Goal: Information Seeking & Learning: Learn about a topic

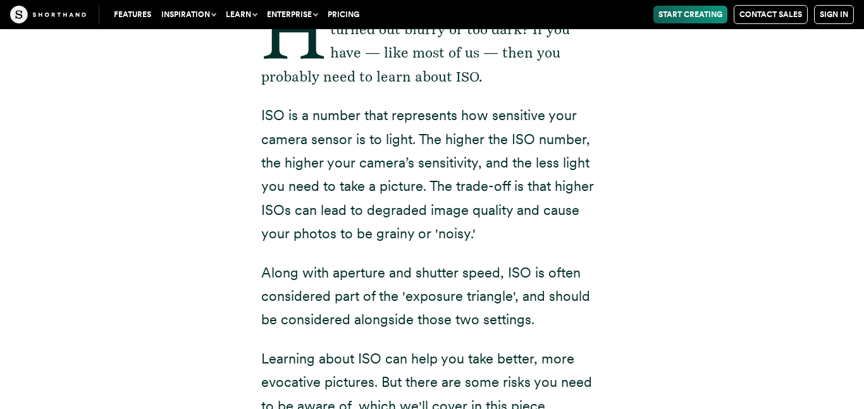
scroll to position [271, 0]
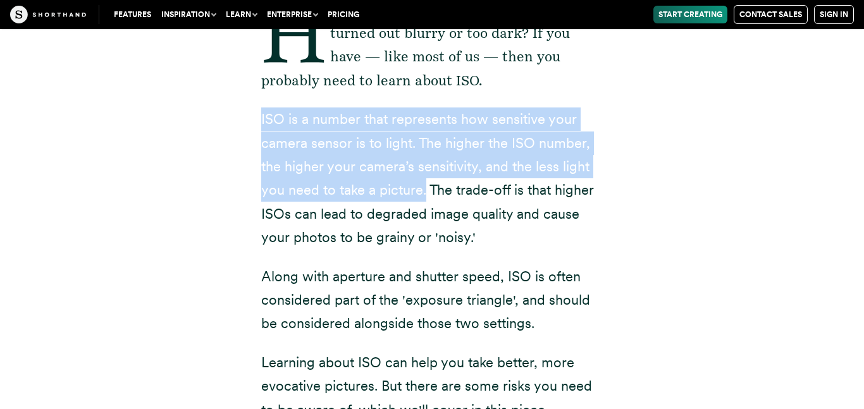
drag, startPoint x: 261, startPoint y: 120, endPoint x: 424, endPoint y: 188, distance: 176.7
click at [424, 188] on p "ISO is a number that represents how sensitive your camera sensor is to light. T…" at bounding box center [432, 179] width 342 height 142
copy p "ISO is a number that represents how sensitive your camera sensor is to light. T…"
click at [201, 250] on div "Have you ever taken a picture and it's turned out blurry or too dark? If you ha…" at bounding box center [432, 394] width 784 height 863
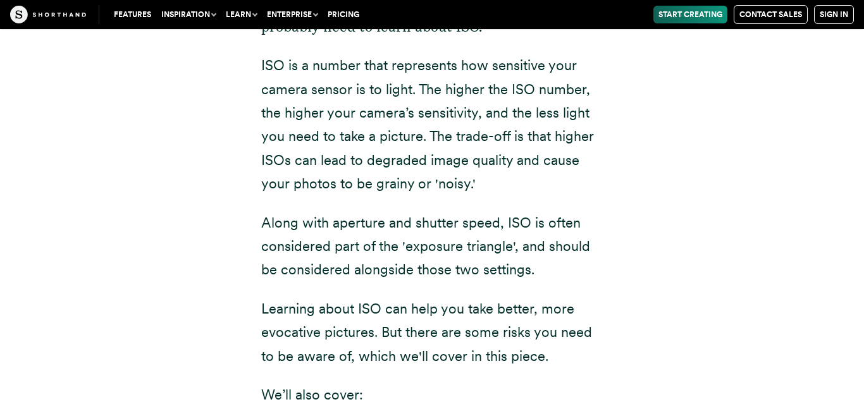
scroll to position [331, 0]
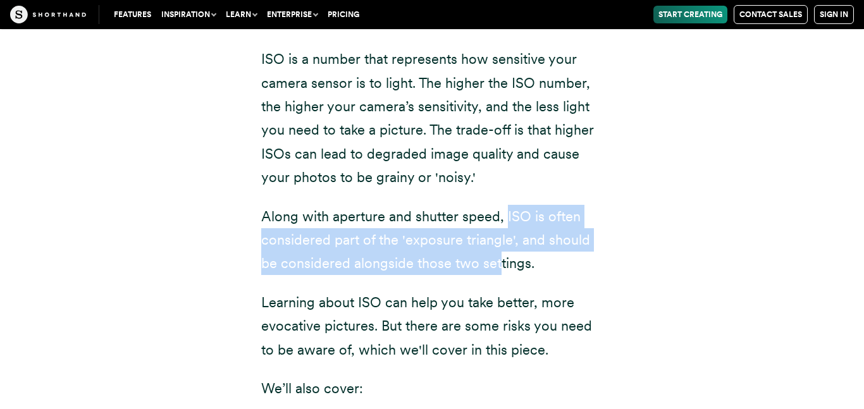
drag, startPoint x: 506, startPoint y: 215, endPoint x: 499, endPoint y: 258, distance: 43.6
click at [499, 258] on p "Along with aperture and shutter speed, ISO is often considered part of the 'exp…" at bounding box center [432, 240] width 342 height 71
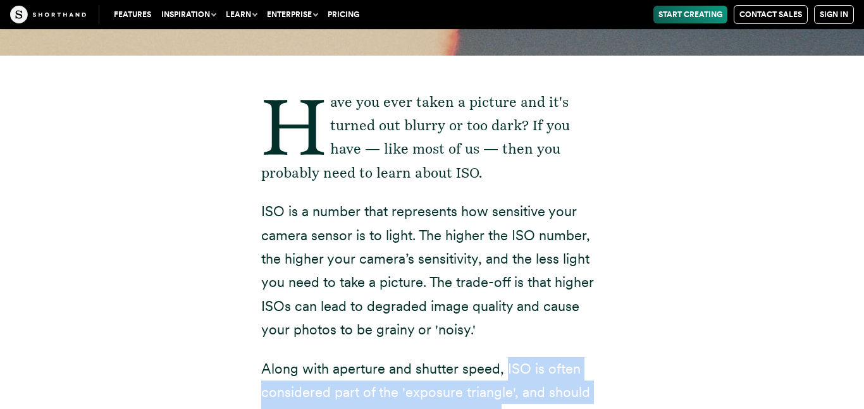
scroll to position [176, 0]
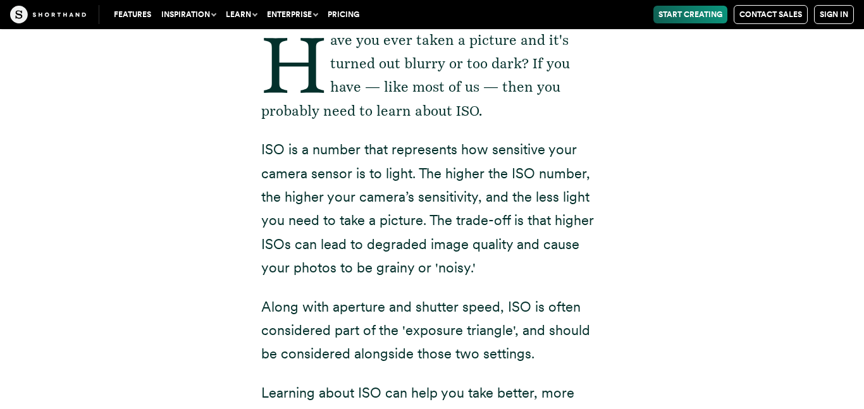
scroll to position [244, 0]
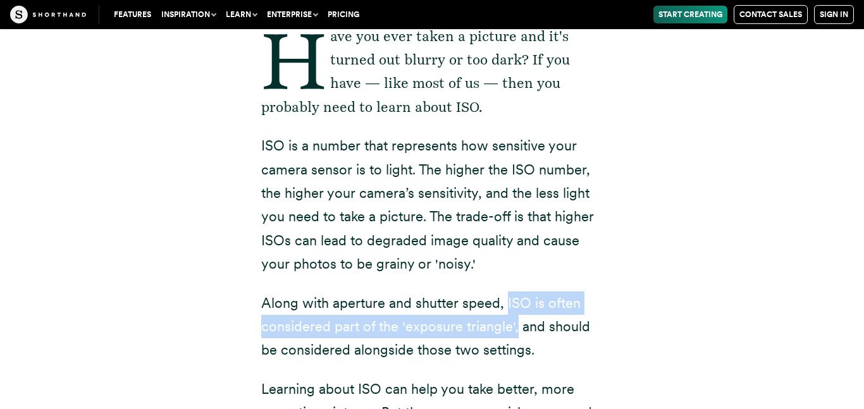
drag, startPoint x: 506, startPoint y: 304, endPoint x: 513, endPoint y: 333, distance: 29.9
click at [513, 333] on p "Along with aperture and shutter speed, ISO is often considered part of the 'exp…" at bounding box center [432, 327] width 342 height 71
copy p "ISO is often considered part of the 'exposure triangle',"
click at [428, 102] on p "Have you ever taken a picture and it's turned out blurry or too dark? If you ha…" at bounding box center [432, 72] width 342 height 95
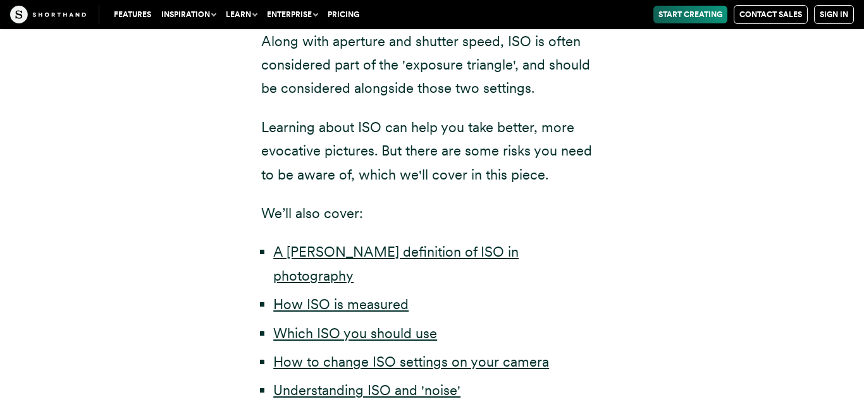
scroll to position [505, 0]
click at [357, 297] on link "How ISO is measured" at bounding box center [340, 305] width 135 height 16
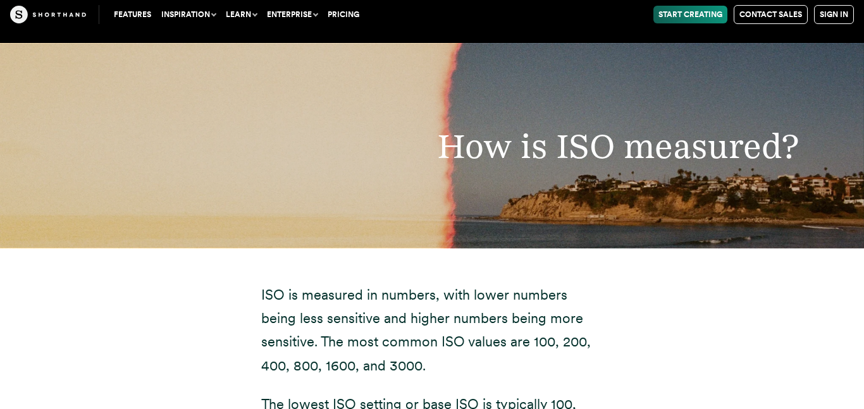
scroll to position [2485, 0]
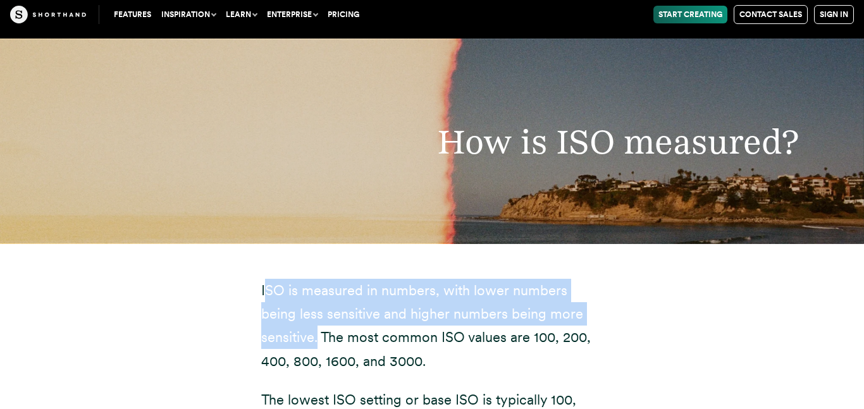
drag, startPoint x: 264, startPoint y: 238, endPoint x: 602, endPoint y: 266, distance: 339.6
click at [602, 279] on p "ISO is measured in numbers, with lower numbers being less sensitive and higher …" at bounding box center [432, 326] width 342 height 95
copy p "SO is measured in numbers, with lower numbers being less sensitive and higher n…"
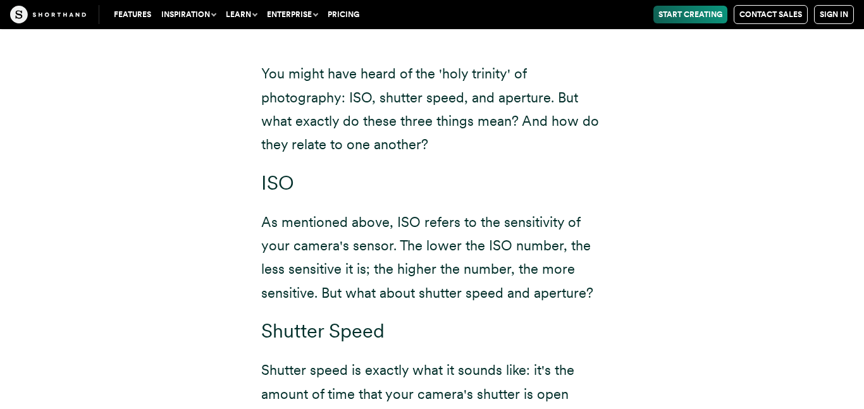
scroll to position [7596, 0]
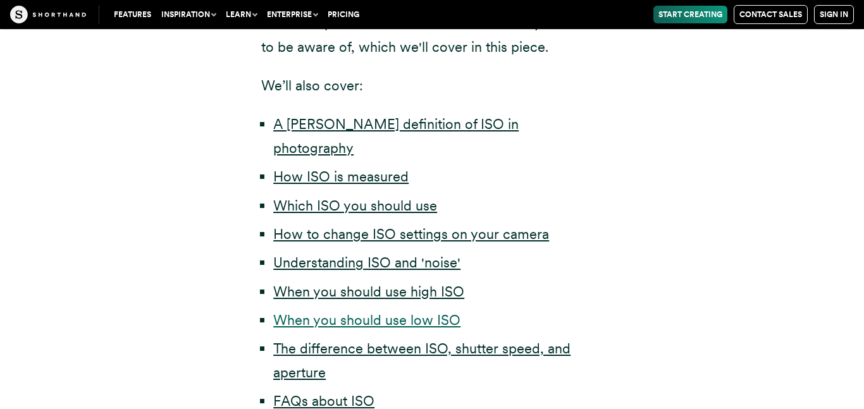
scroll to position [629, 0]
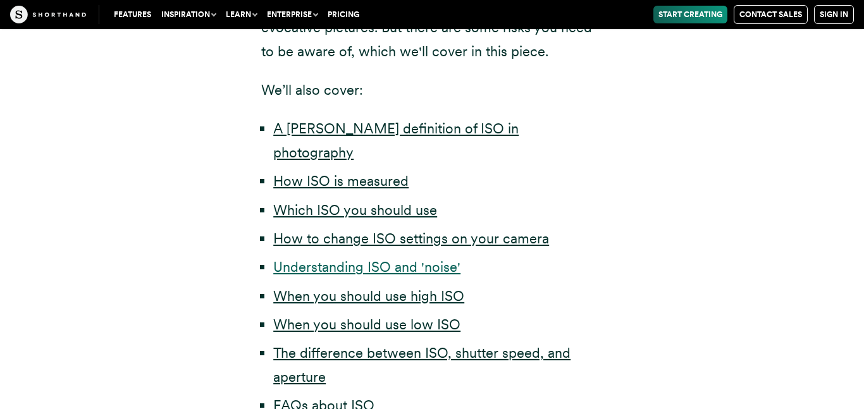
click at [394, 259] on link "Understanding ISO and 'noise'" at bounding box center [366, 267] width 187 height 16
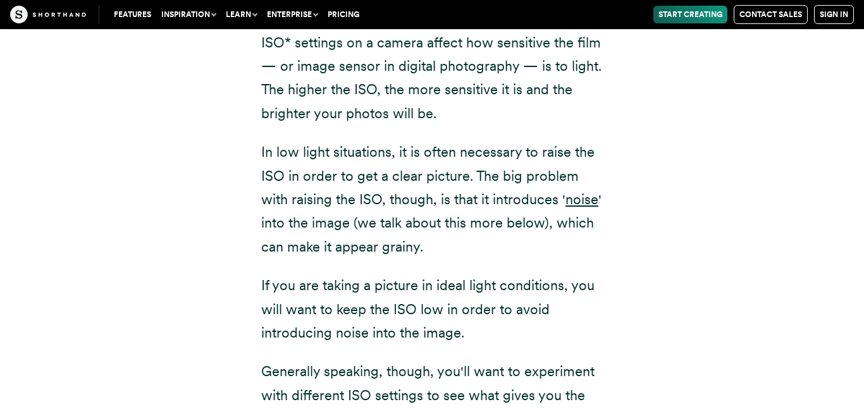
scroll to position [1621, 0]
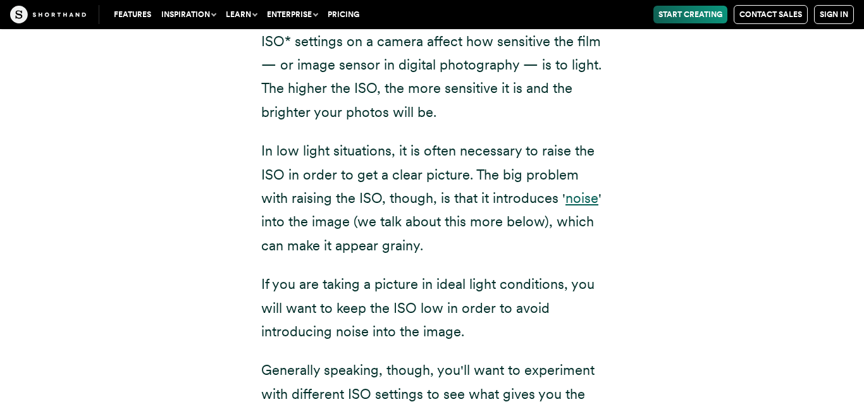
click at [579, 190] on link "noise" at bounding box center [581, 198] width 33 height 16
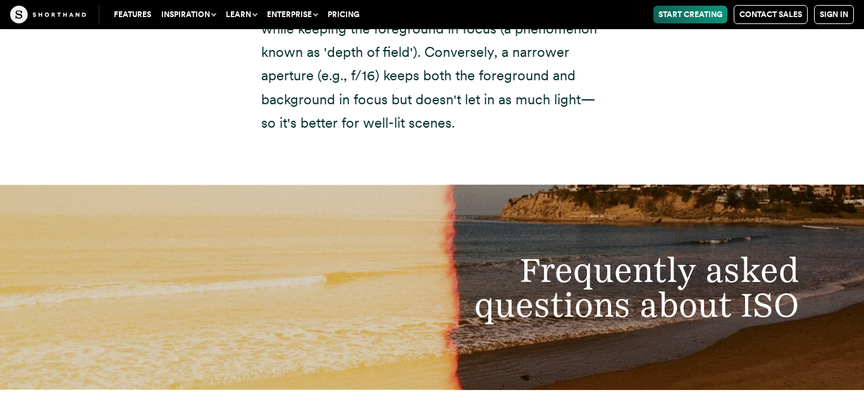
scroll to position [8347, 0]
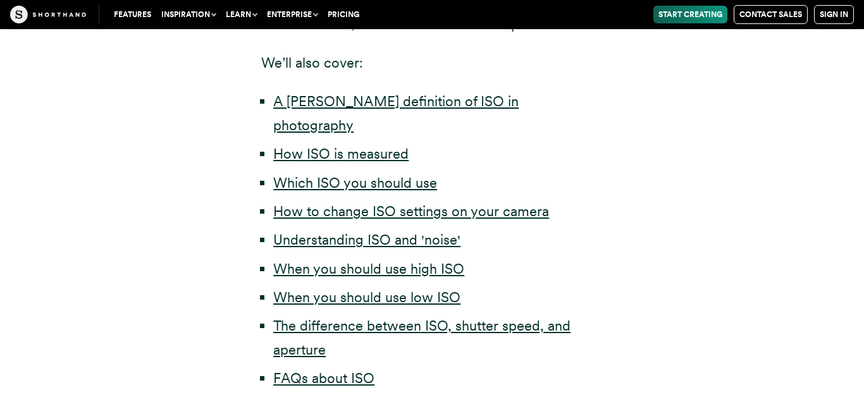
scroll to position [655, 0]
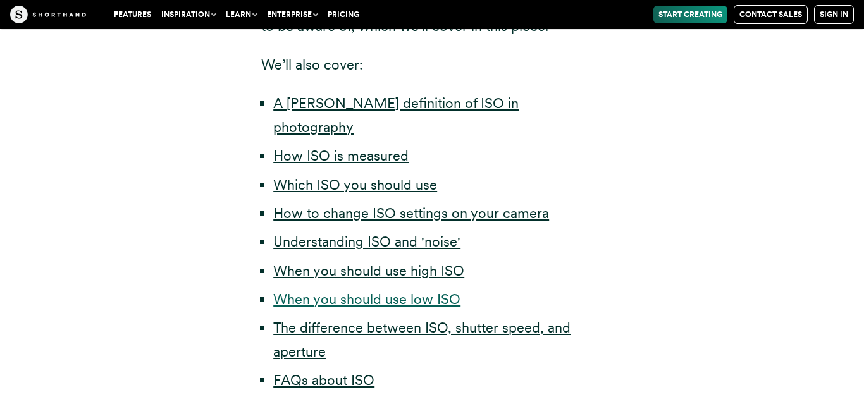
click at [428, 291] on link "When you should use low ISO" at bounding box center [366, 299] width 187 height 16
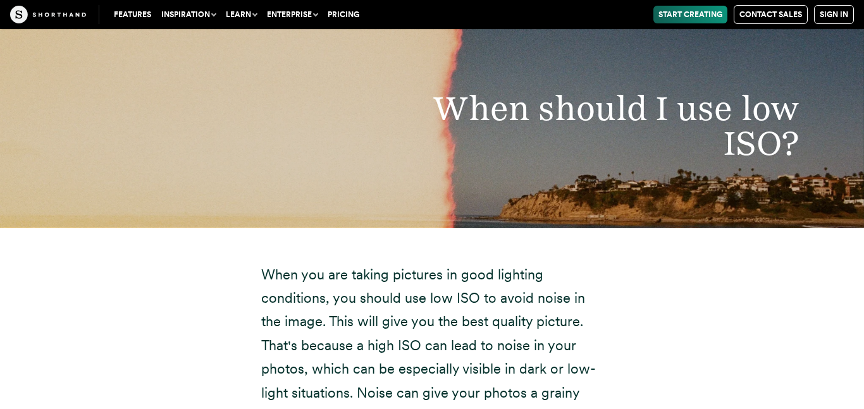
scroll to position [5284, 0]
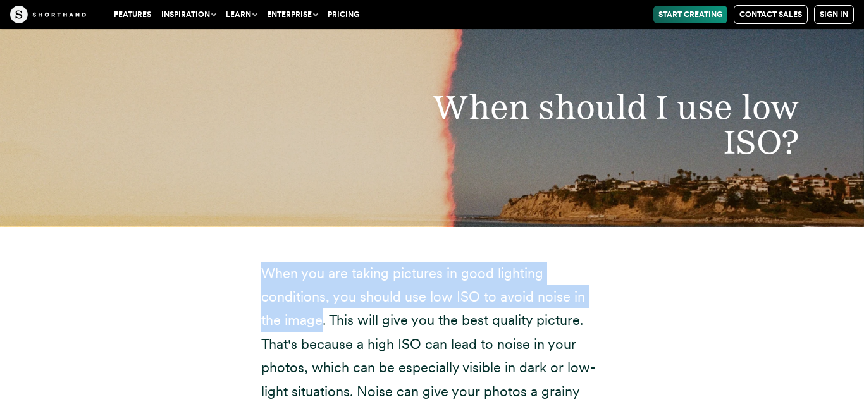
drag, startPoint x: 262, startPoint y: 225, endPoint x: 322, endPoint y: 266, distance: 72.5
click at [322, 266] on p "When you are taking pictures in good lighting conditions, you should use low IS…" at bounding box center [432, 345] width 342 height 166
copy p "When you are taking pictures in good lighting conditions, you should use low IS…"
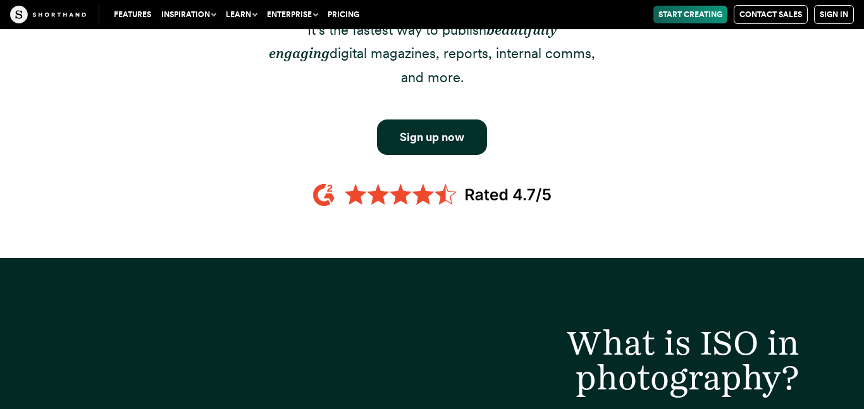
scroll to position [655, 0]
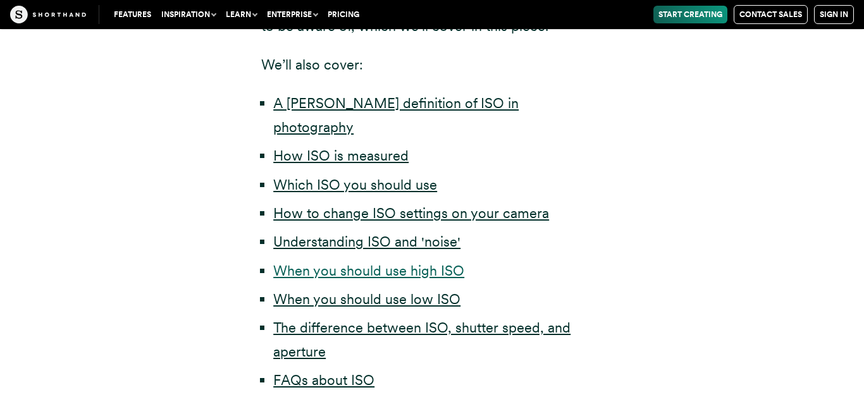
click at [375, 263] on link "When you should use high ISO" at bounding box center [368, 271] width 191 height 16
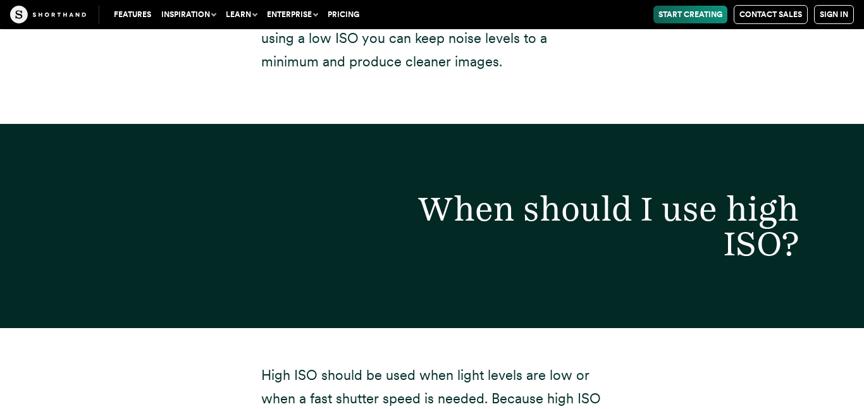
scroll to position [6208, 0]
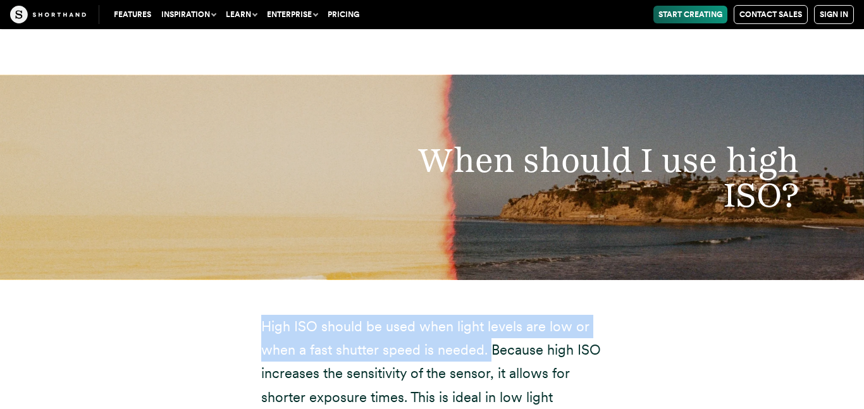
drag, startPoint x: 261, startPoint y: 280, endPoint x: 490, endPoint y: 304, distance: 230.2
click at [490, 315] on p "High ISO should be used when light levels are low or when a fast shutter speed …" at bounding box center [432, 386] width 342 height 142
copy p "High ISO should be used when light levels are low or when a fast shutter speed …"
